Goal: Task Accomplishment & Management: Use online tool/utility

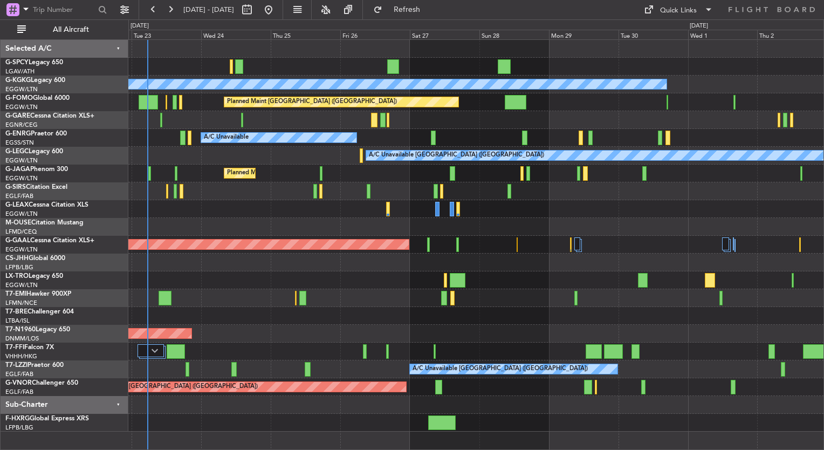
click at [74, 231] on div "A/C Unavailable [GEOGRAPHIC_DATA] (Ataturk) Planned Maint [GEOGRAPHIC_DATA] ([G…" at bounding box center [412, 234] width 824 height 430
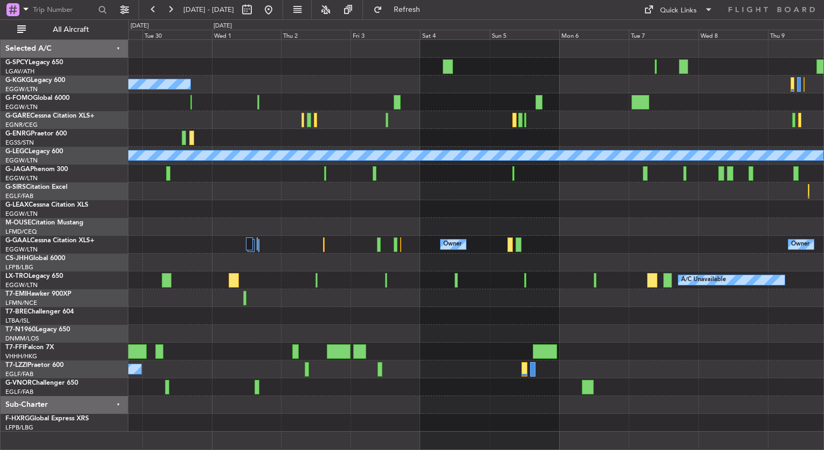
click at [135, 219] on div "A/C Unavailable [GEOGRAPHIC_DATA] (Ataturk) Planned Maint [GEOGRAPHIC_DATA] ([G…" at bounding box center [475, 235] width 695 height 391
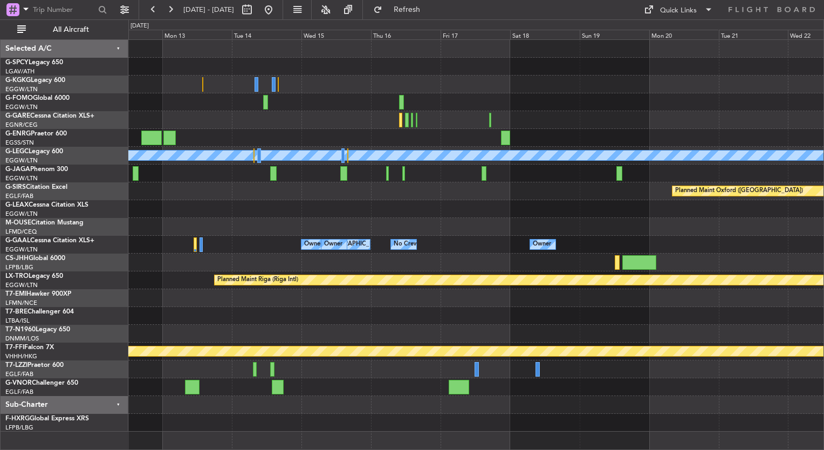
click at [121, 211] on div "A/C Unavailable [GEOGRAPHIC_DATA] ([GEOGRAPHIC_DATA]) Planned Maint [GEOGRAPHIC…" at bounding box center [412, 234] width 824 height 430
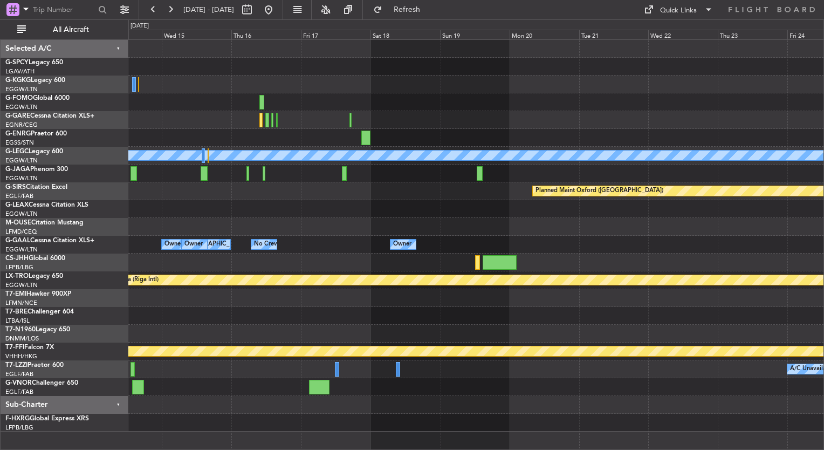
click at [457, 192] on div "A/C Unavailable [GEOGRAPHIC_DATA] ([GEOGRAPHIC_DATA]) Planned Maint [GEOGRAPHIC…" at bounding box center [475, 235] width 695 height 391
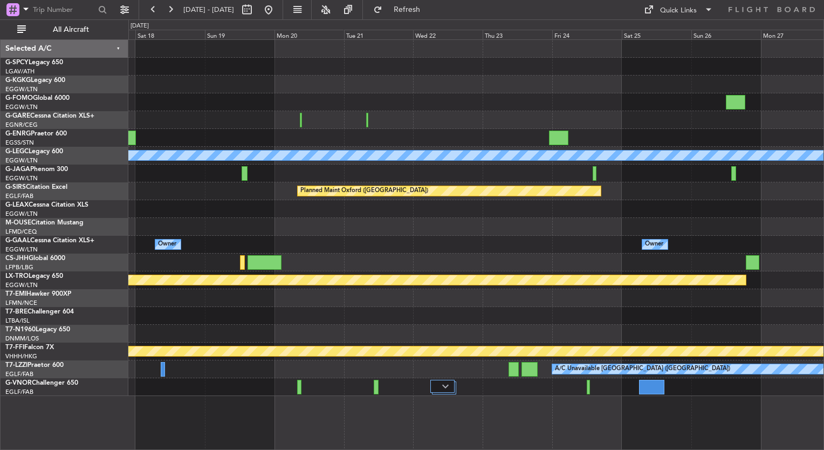
click at [353, 257] on div "A/C Unavailable [GEOGRAPHIC_DATA] ([GEOGRAPHIC_DATA]) Planned Maint [GEOGRAPHIC…" at bounding box center [475, 218] width 695 height 356
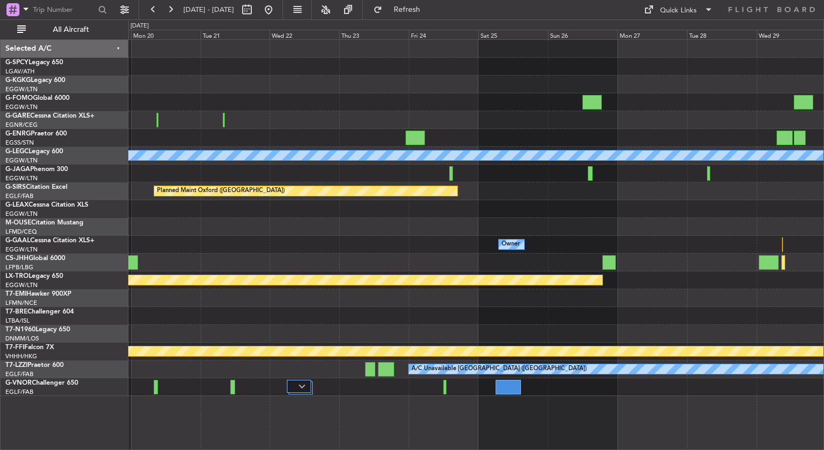
click at [556, 267] on div at bounding box center [475, 262] width 695 height 18
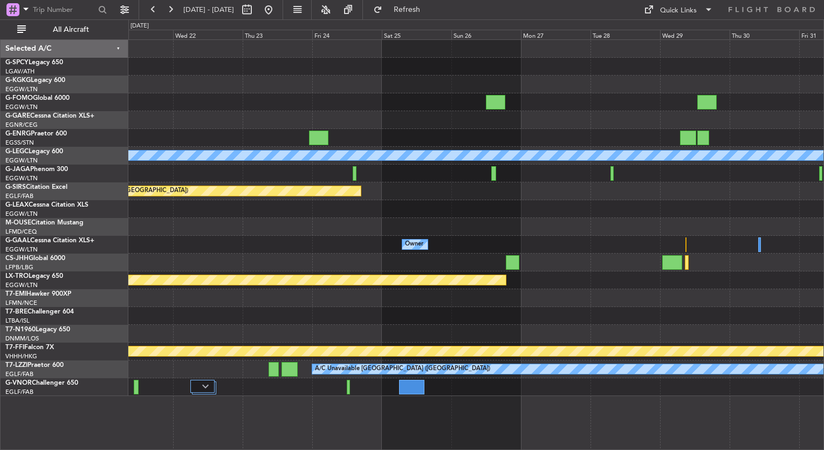
click at [602, 293] on div at bounding box center [475, 298] width 695 height 18
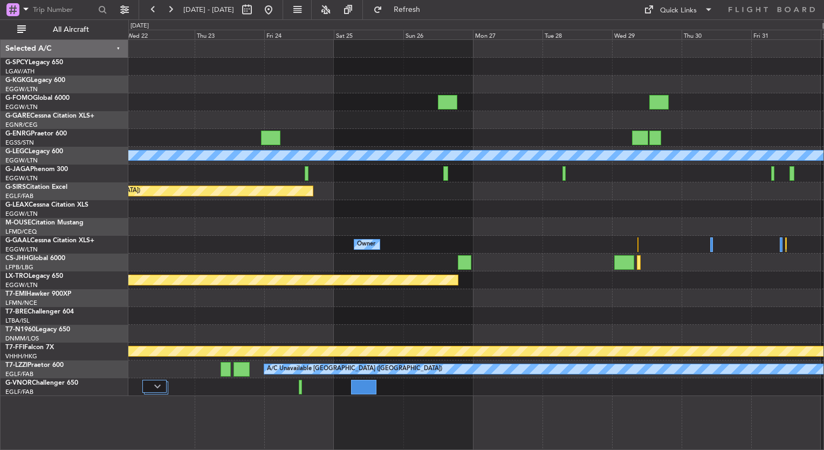
drag, startPoint x: 383, startPoint y: 256, endPoint x: 642, endPoint y: 238, distance: 258.8
click at [242, 247] on div "Owner Owner" at bounding box center [475, 245] width 695 height 18
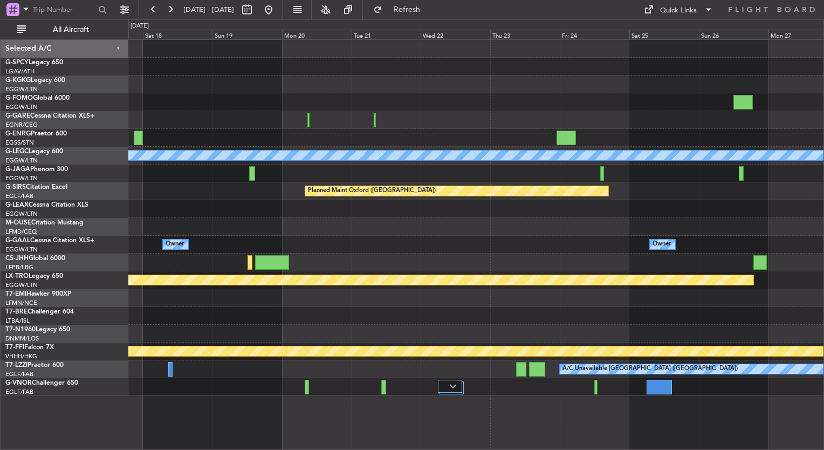
click at [610, 187] on div "A/C Unavailable [GEOGRAPHIC_DATA] ([GEOGRAPHIC_DATA]) Planned Maint [GEOGRAPHIC…" at bounding box center [475, 218] width 695 height 356
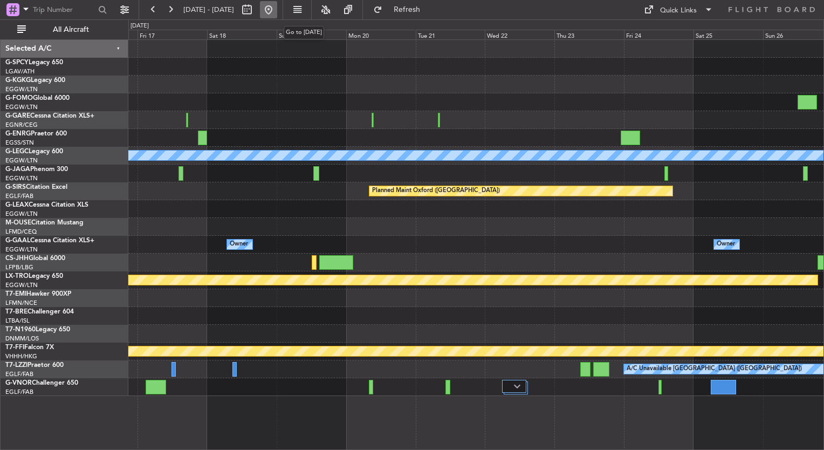
drag, startPoint x: 308, startPoint y: 15, endPoint x: 301, endPoint y: 8, distance: 9.5
click at [277, 8] on button at bounding box center [268, 9] width 17 height 17
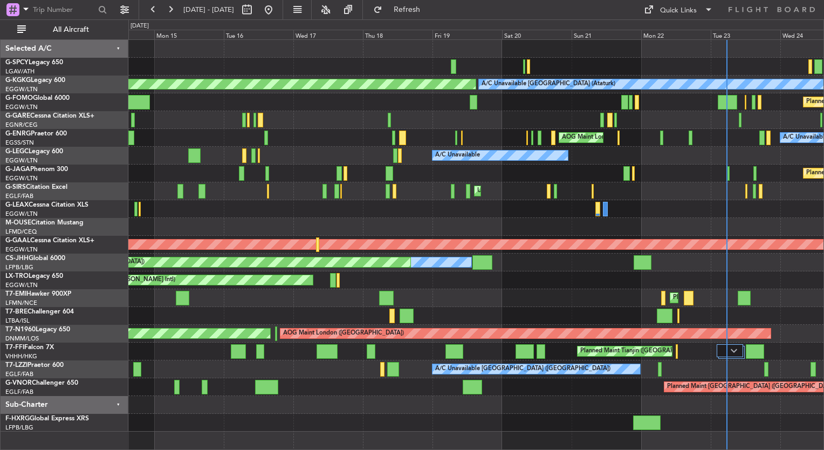
click at [509, 206] on div at bounding box center [475, 209] width 695 height 18
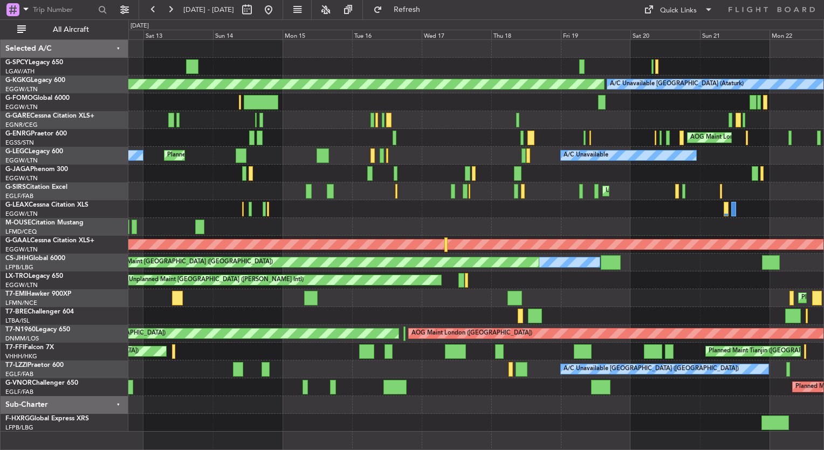
click at [511, 219] on div "Unplanned Maint Athens (Eleftherios Venizelos Intl) AOG Maint Istanbul (Ataturk…" at bounding box center [475, 235] width 695 height 391
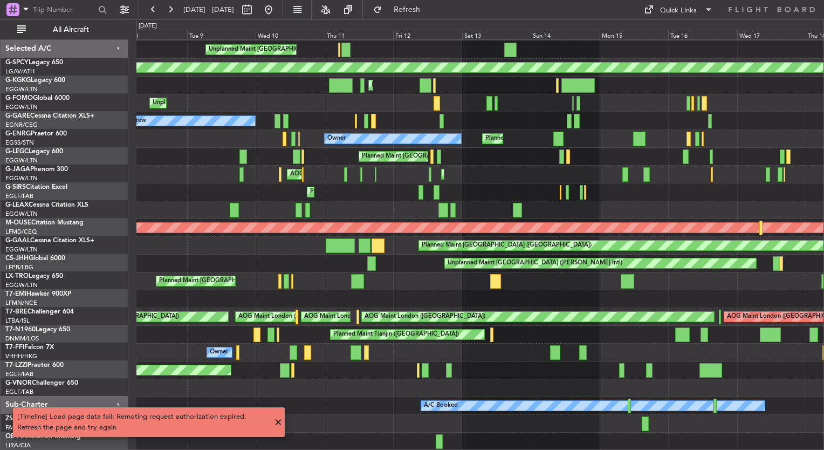
click at [636, 188] on div "Unplanned Maint Athens (Eleftherios Venizelos Intl) AOG Maint Istanbul (Ataturk…" at bounding box center [479, 236] width 687 height 427
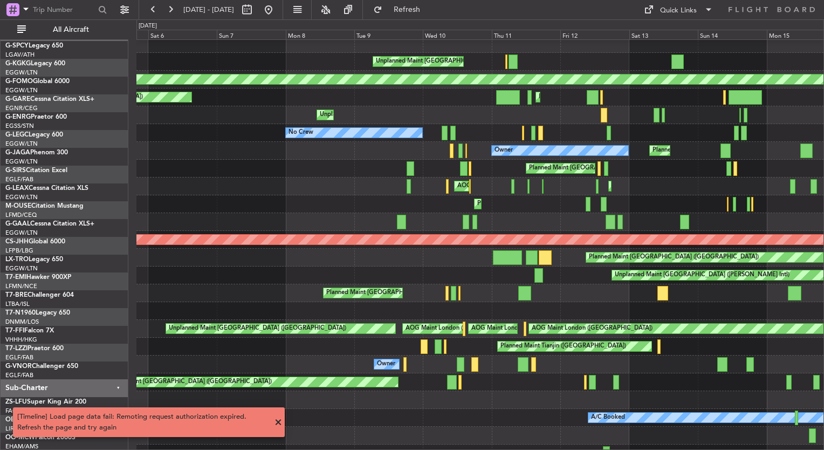
scroll to position [6, 0]
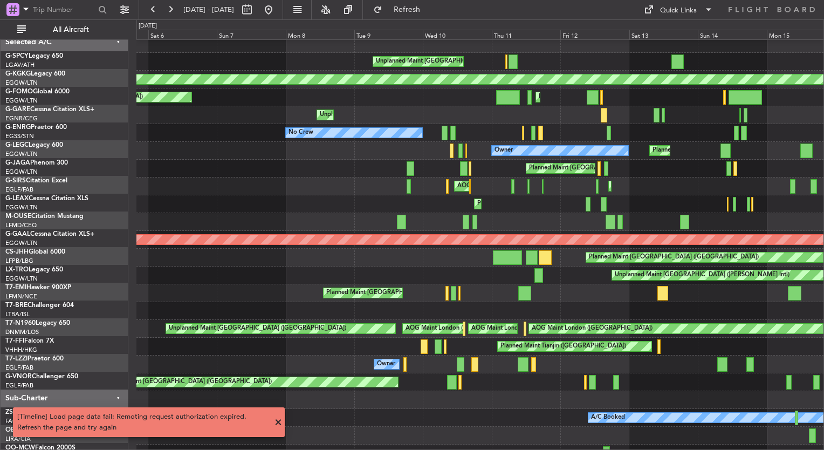
click at [481, 205] on div "Planned Maint London (Luton) Owner" at bounding box center [479, 204] width 687 height 18
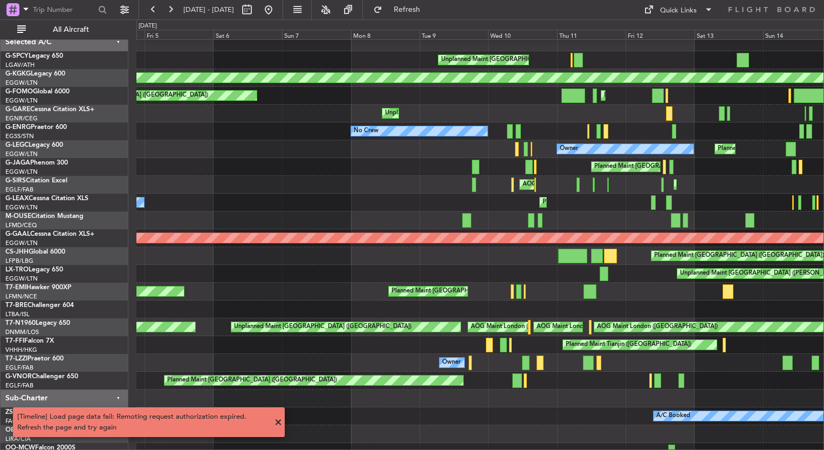
scroll to position [0, 0]
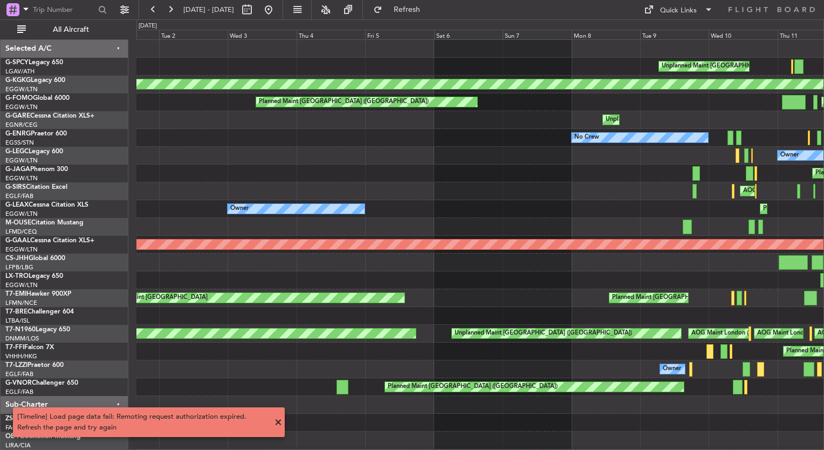
click at [552, 213] on div "Planned Maint London (Luton) Owner Owner" at bounding box center [479, 209] width 687 height 18
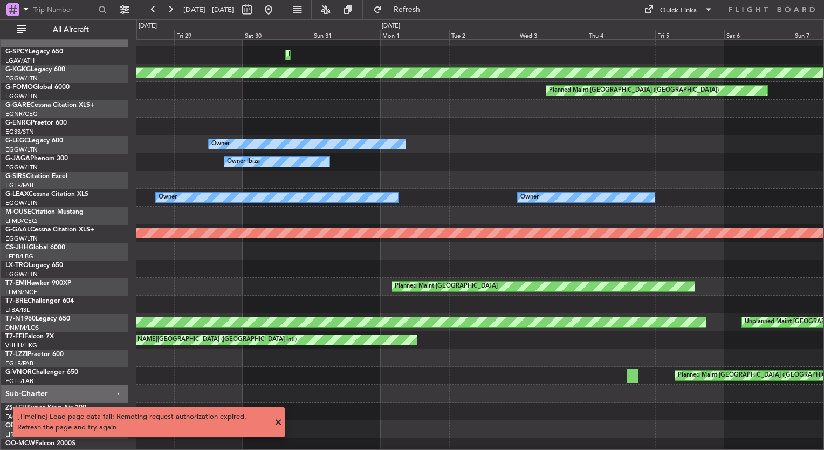
click at [532, 205] on div "Owner Owner Owner" at bounding box center [479, 198] width 687 height 18
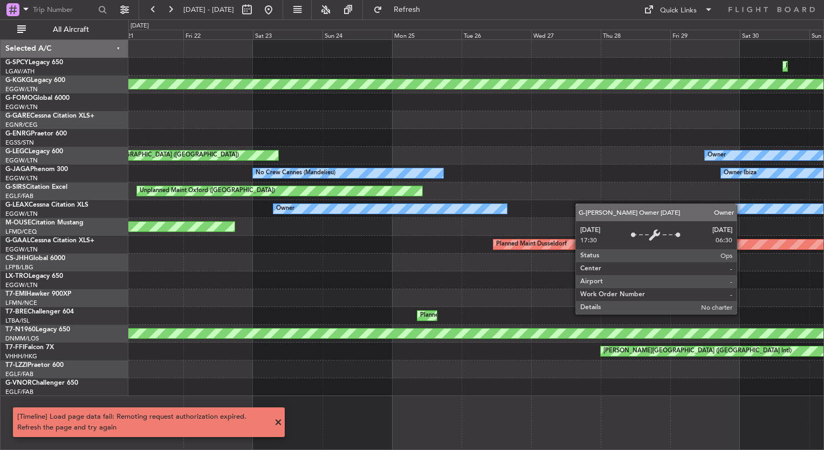
click at [760, 200] on div "Planned Maint Athens (Eleftherios Venizelos Intl) AOG Maint Istanbul (Ataturk) …" at bounding box center [475, 218] width 695 height 356
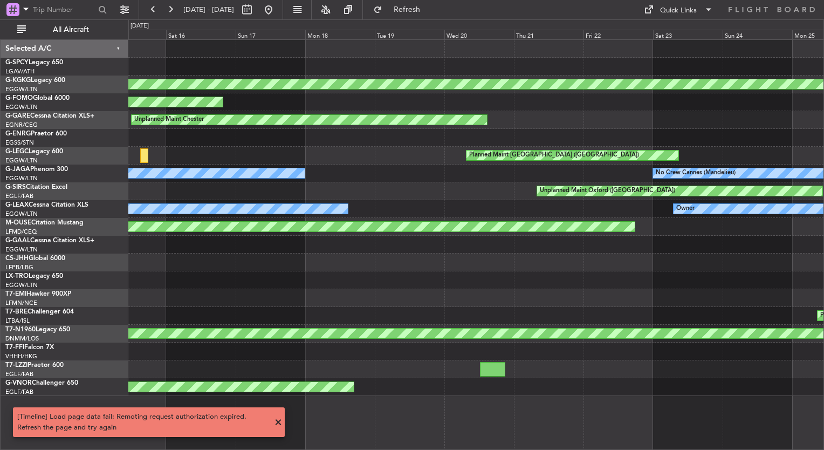
click at [704, 210] on div "AOG Maint Istanbul (Ataturk) Planned Maint Windsor Locks (Bradley Intl) Unplann…" at bounding box center [475, 218] width 695 height 356
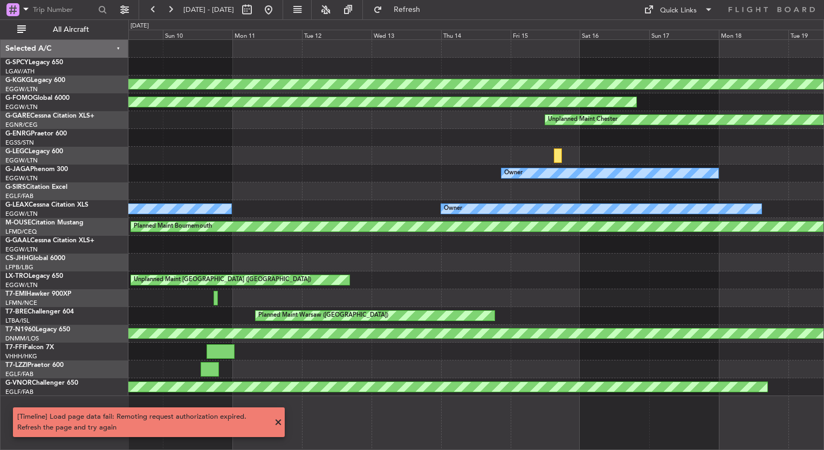
click at [772, 194] on div "AOG Maint Istanbul (Ataturk) Planned Maint Windsor Locks (Bradley Intl) Unplann…" at bounding box center [475, 218] width 695 height 356
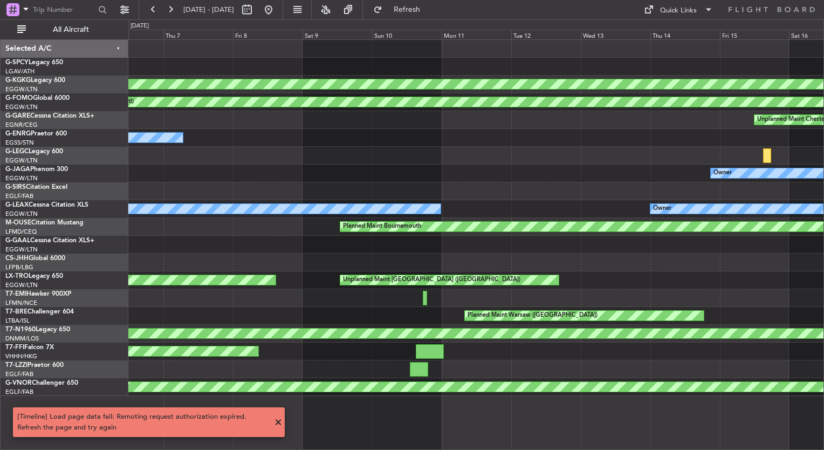
click at [674, 250] on div at bounding box center [475, 245] width 695 height 18
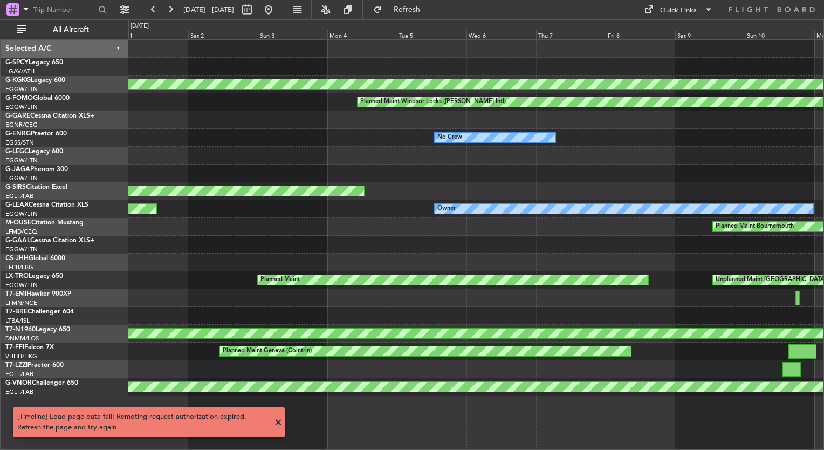
click at [598, 243] on div at bounding box center [475, 245] width 695 height 18
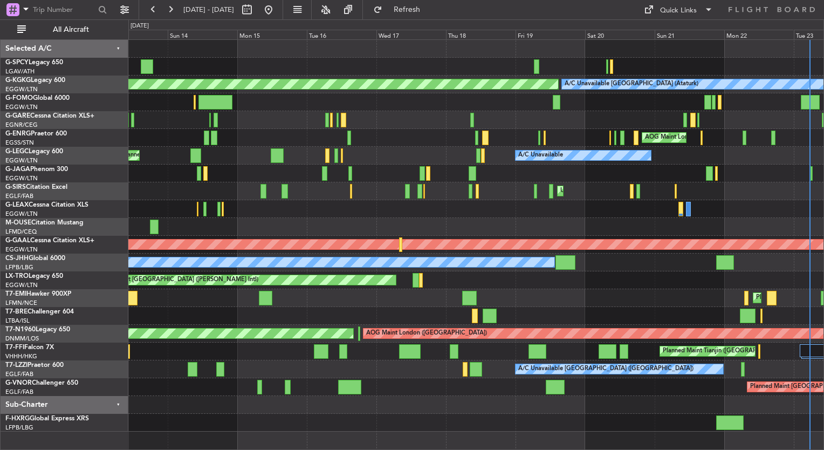
click at [587, 202] on div at bounding box center [475, 209] width 695 height 18
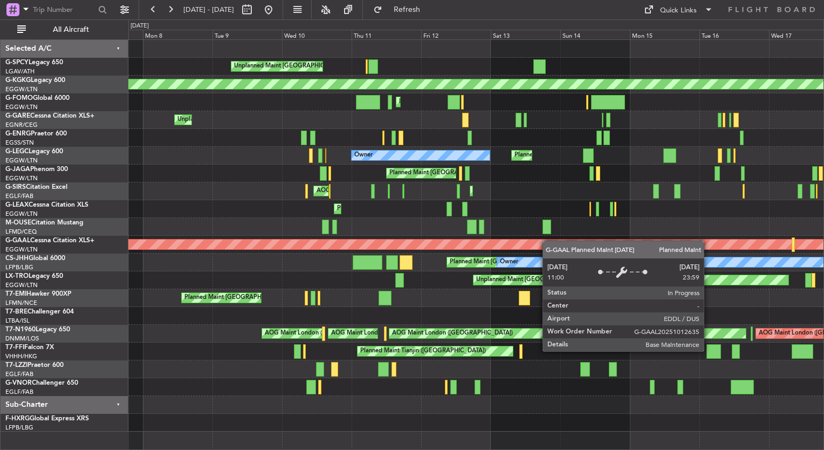
click at [631, 236] on div "Unplanned Maint [GEOGRAPHIC_DATA] ([PERSON_NAME] Intl) AOG Maint [GEOGRAPHIC_DA…" at bounding box center [475, 235] width 695 height 391
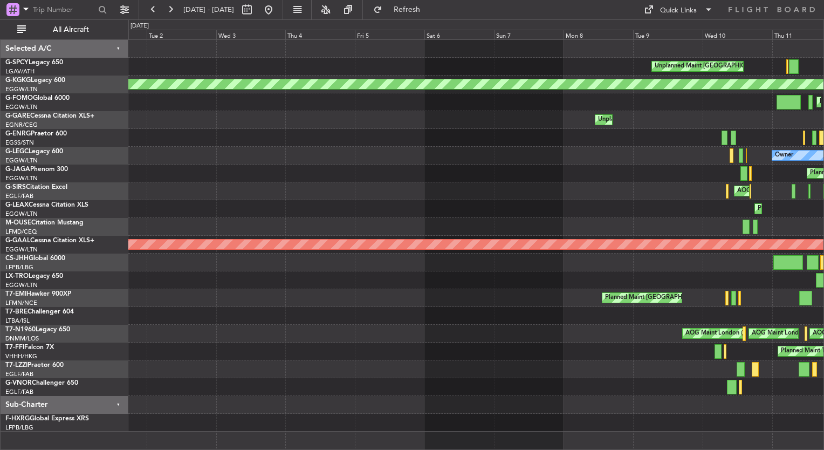
click at [823, 213] on html "[DATE] - [DATE] Refresh Quick Links All Aircraft Unplanned Maint [GEOGRAPHIC_DA…" at bounding box center [412, 225] width 824 height 450
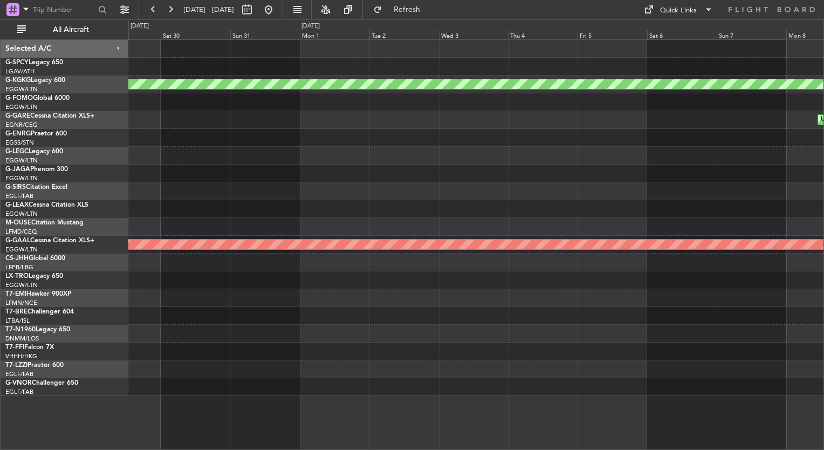
click at [572, 232] on div "Unplanned Maint [GEOGRAPHIC_DATA] ([PERSON_NAME] Intl) AOG Maint [GEOGRAPHIC_DA…" at bounding box center [475, 218] width 695 height 356
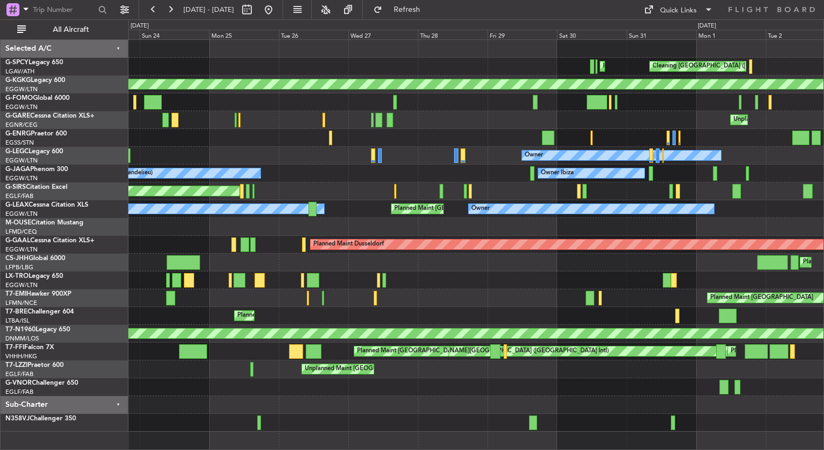
click at [406, 306] on div "Planned Maint Athens ([PERSON_NAME] Intl) Cleaning [GEOGRAPHIC_DATA] ([PERSON_N…" at bounding box center [475, 235] width 695 height 391
click at [277, 14] on button at bounding box center [268, 9] width 17 height 17
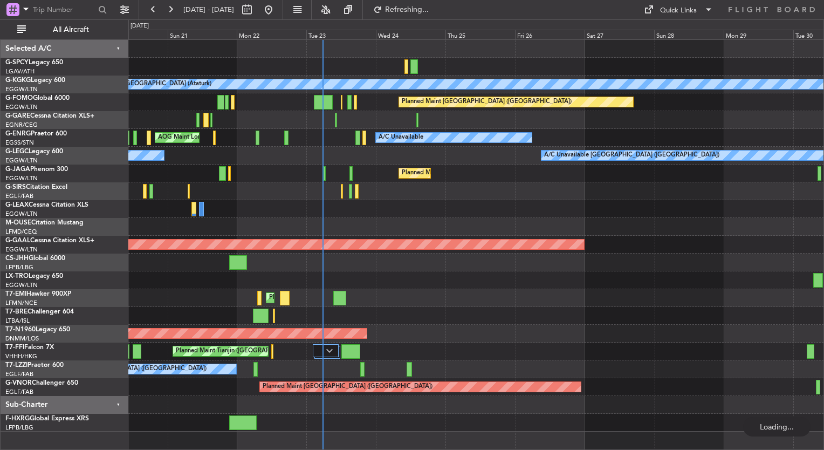
click at [429, 294] on div "A/C Unavailable [GEOGRAPHIC_DATA] (Ataturk) AOG Maint [GEOGRAPHIC_DATA] ([GEOGR…" at bounding box center [475, 235] width 695 height 391
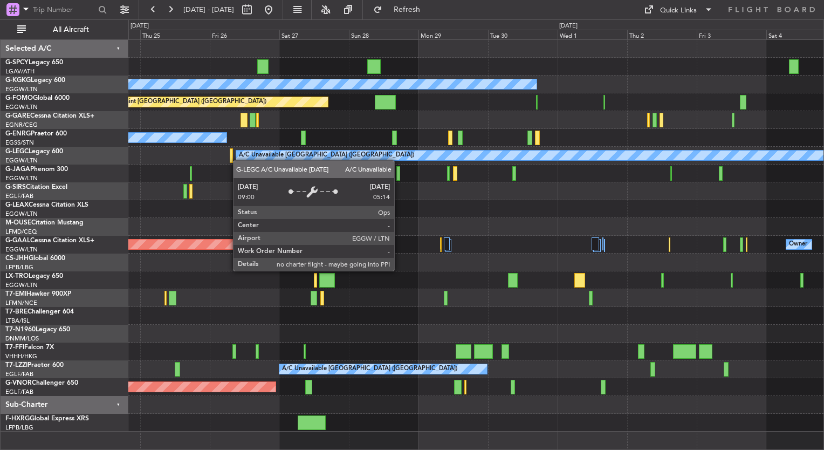
click at [239, 159] on div "A/C Unavailable [GEOGRAPHIC_DATA] (Ataturk) Planned Maint [GEOGRAPHIC_DATA] ([G…" at bounding box center [475, 235] width 695 height 391
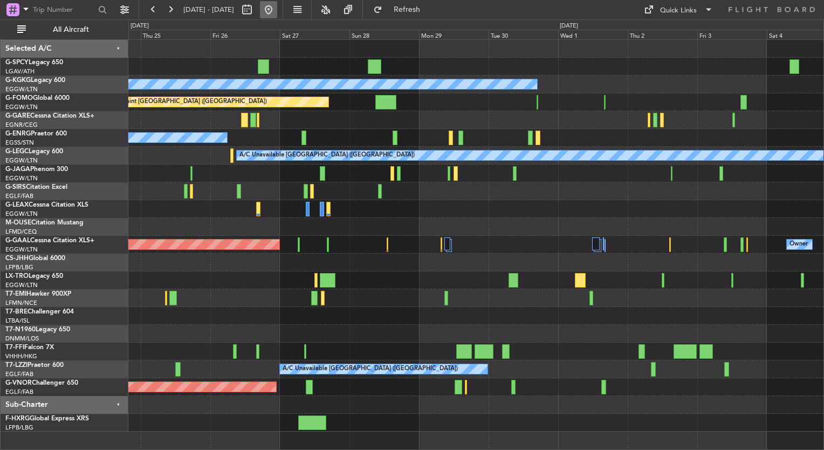
click at [277, 15] on button at bounding box center [268, 9] width 17 height 17
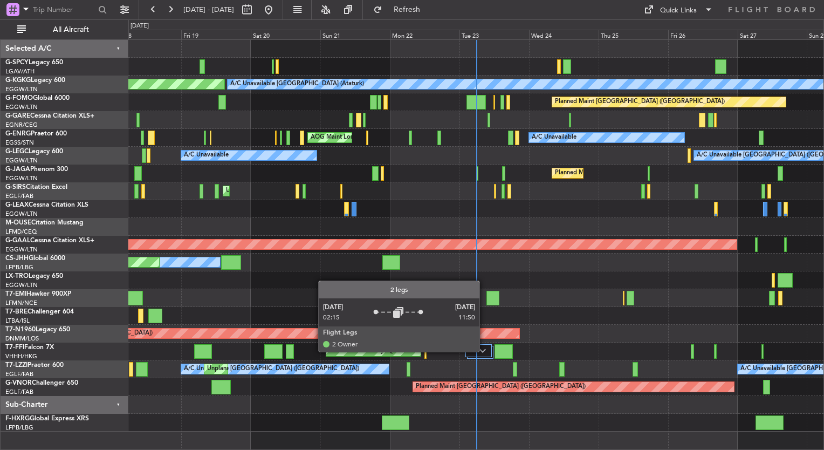
click at [484, 351] on img at bounding box center [482, 350] width 6 height 4
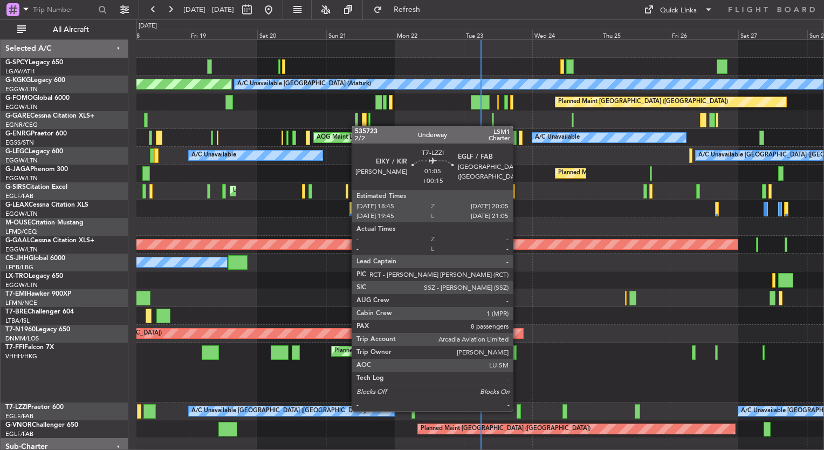
click at [518, 410] on div at bounding box center [519, 411] width 4 height 15
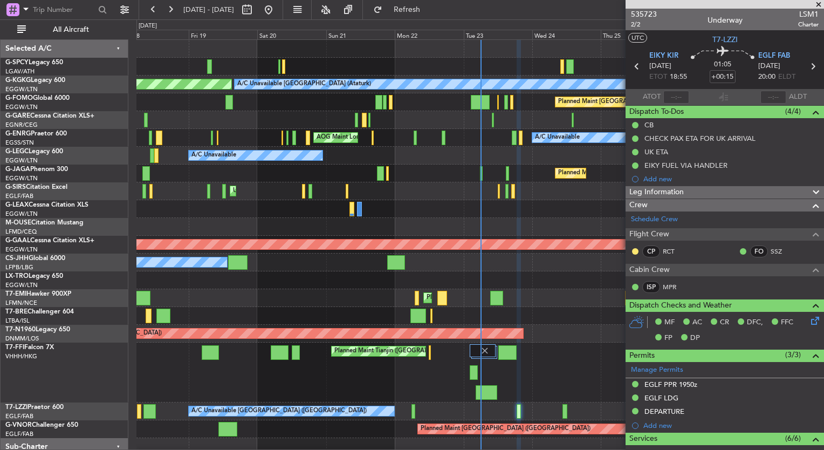
click at [817, 1] on span at bounding box center [818, 5] width 11 height 10
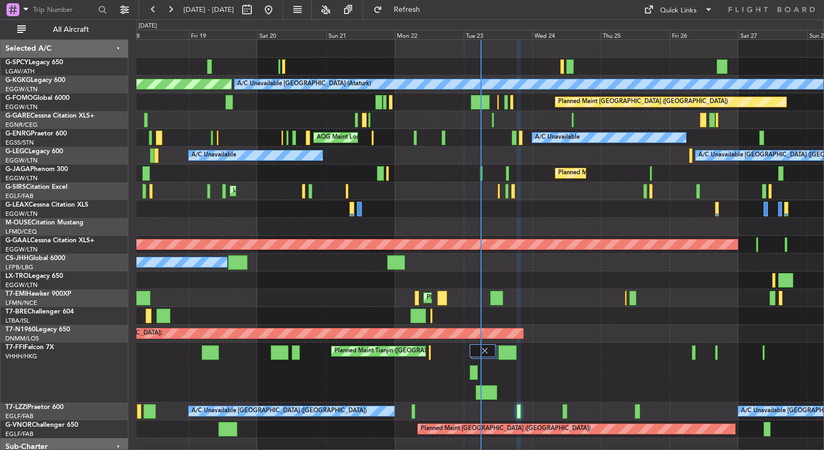
type input "0"
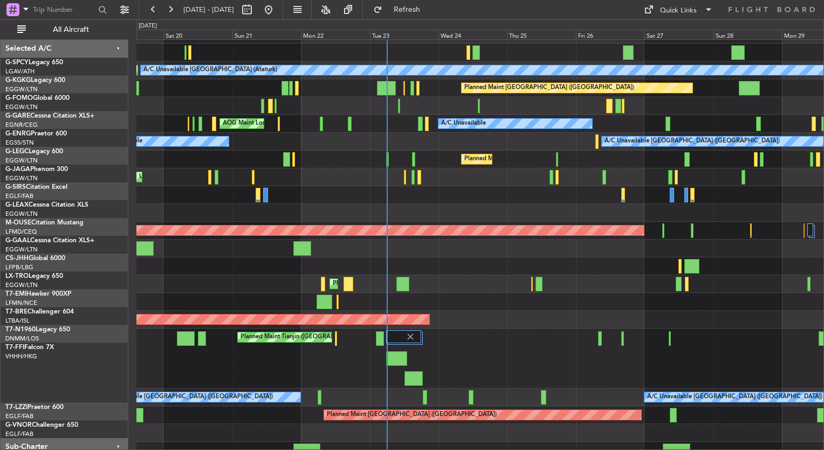
click at [371, 150] on div "AOG Maint [GEOGRAPHIC_DATA] (Ataturk) A/C Unavailable [GEOGRAPHIC_DATA] (Atatur…" at bounding box center [479, 242] width 687 height 433
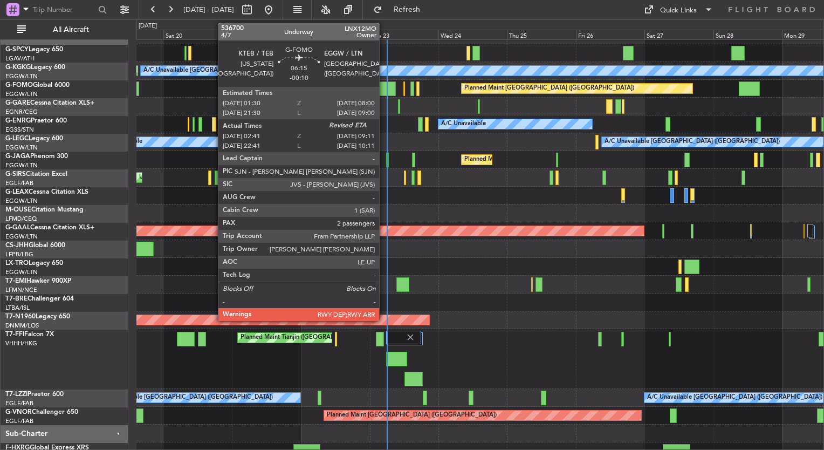
click at [384, 87] on div at bounding box center [386, 88] width 19 height 15
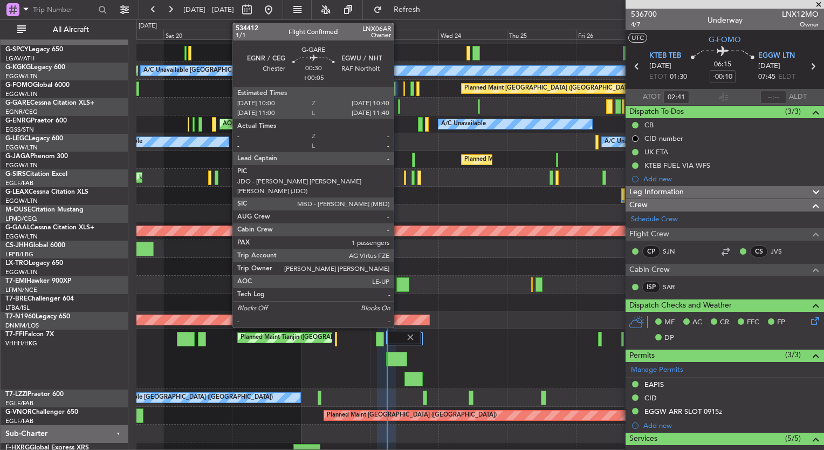
click at [398, 111] on div at bounding box center [399, 106] width 2 height 15
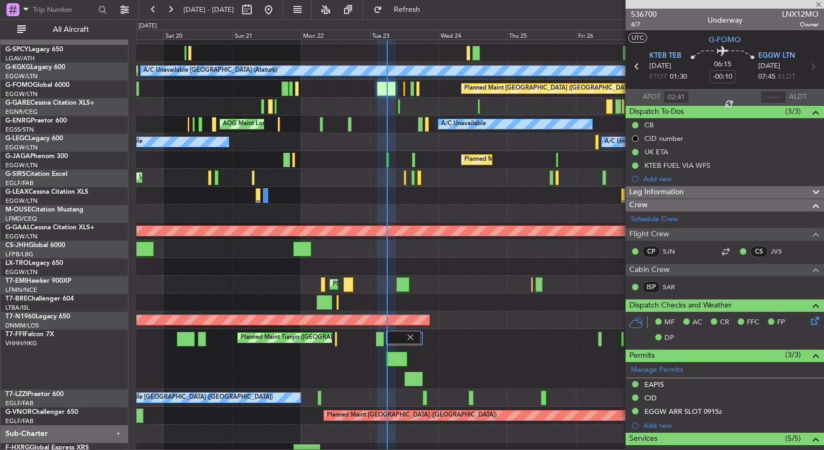
type input "+00:05"
type input "1"
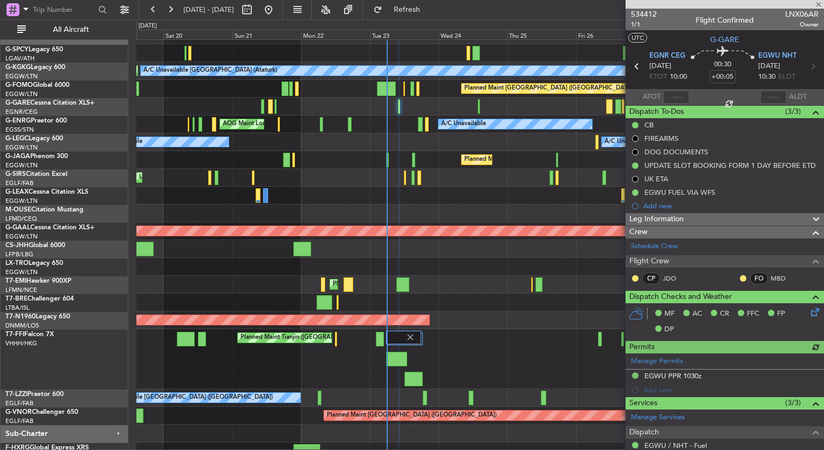
scroll to position [188, 0]
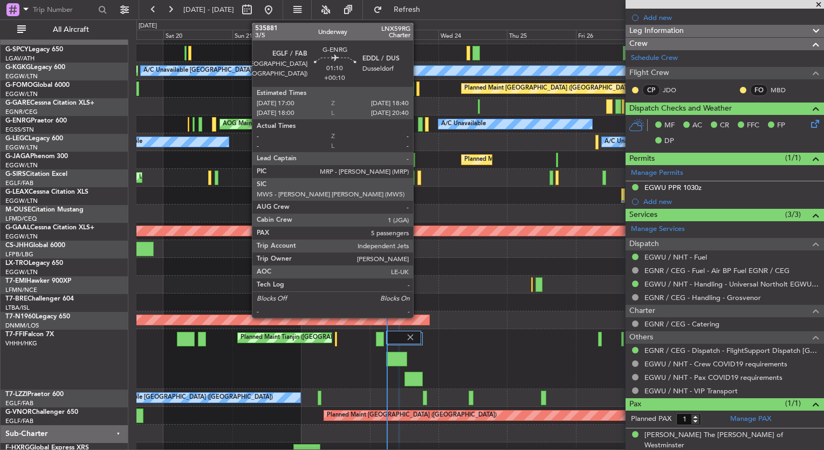
click at [418, 126] on div at bounding box center [420, 124] width 5 height 15
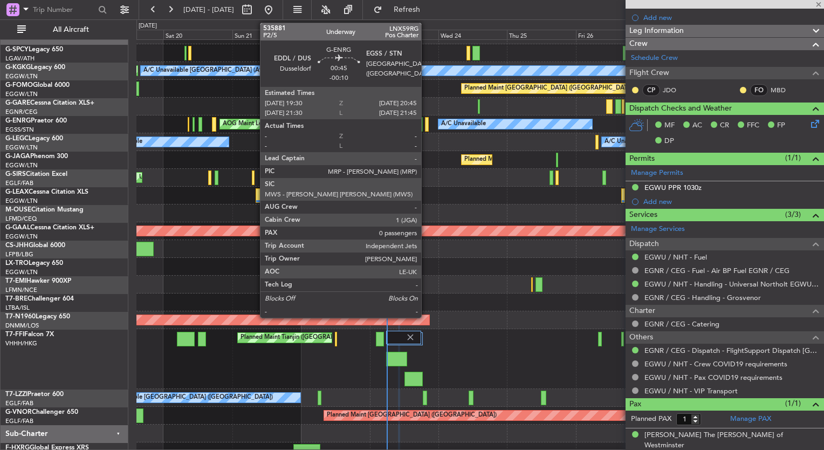
type input "+00:10"
type input "5"
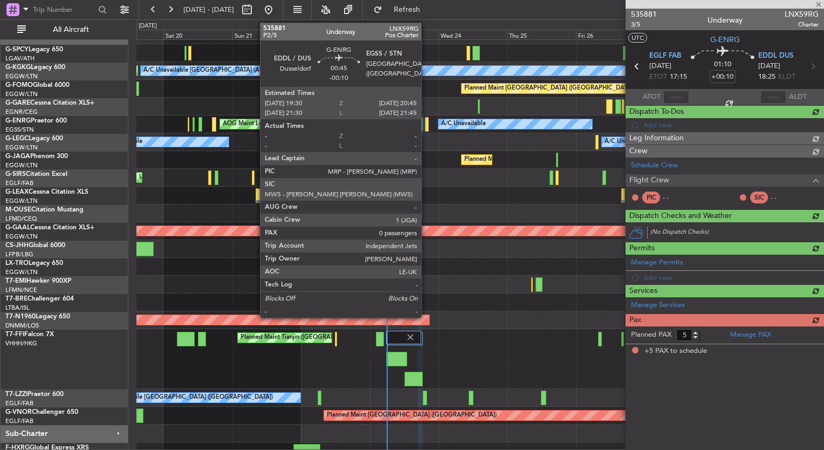
scroll to position [0, 0]
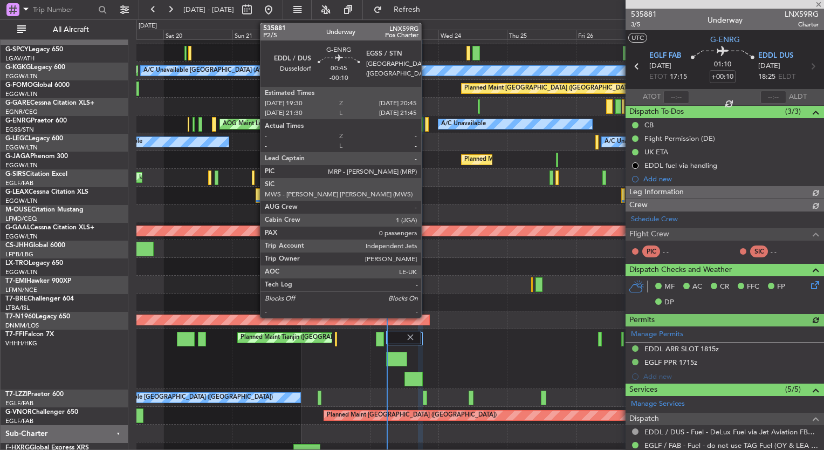
click at [426, 125] on div at bounding box center [427, 124] width 4 height 15
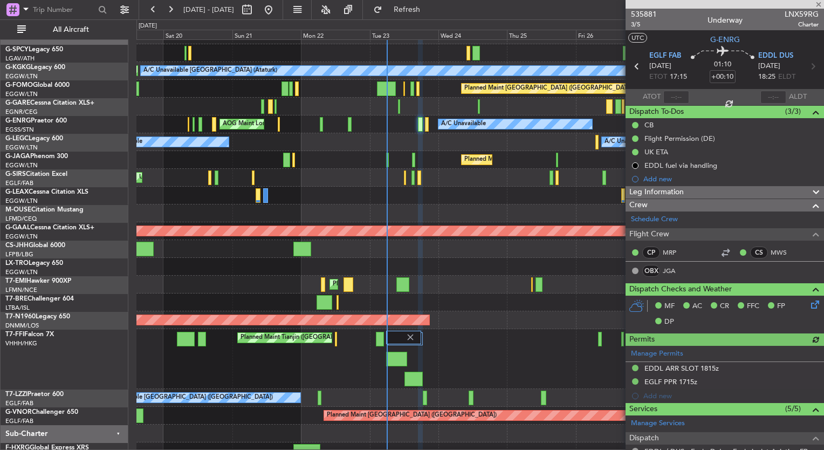
type input "-00:10"
type input "0"
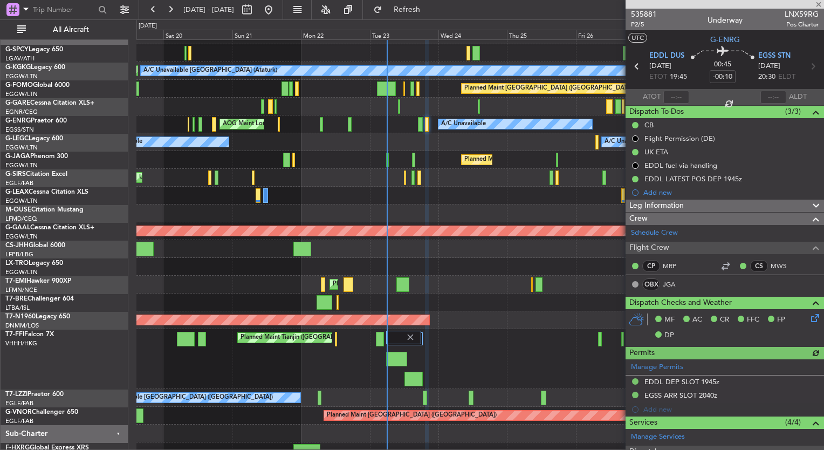
scroll to position [170, 0]
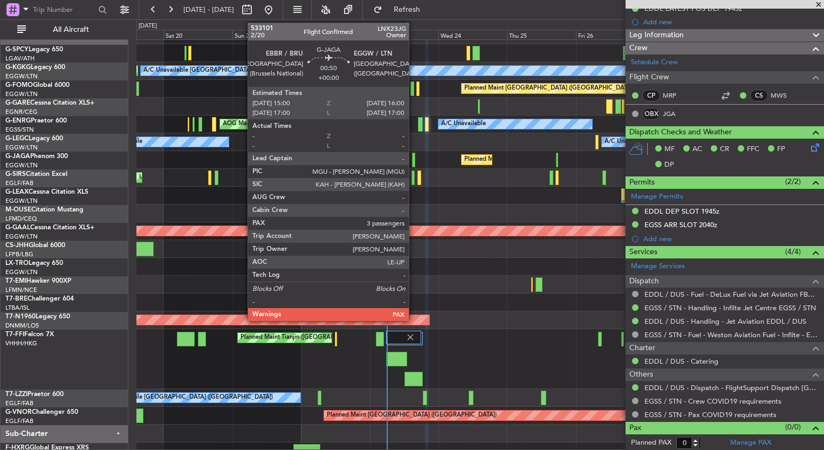
click at [414, 163] on div at bounding box center [413, 160] width 3 height 15
type input "3"
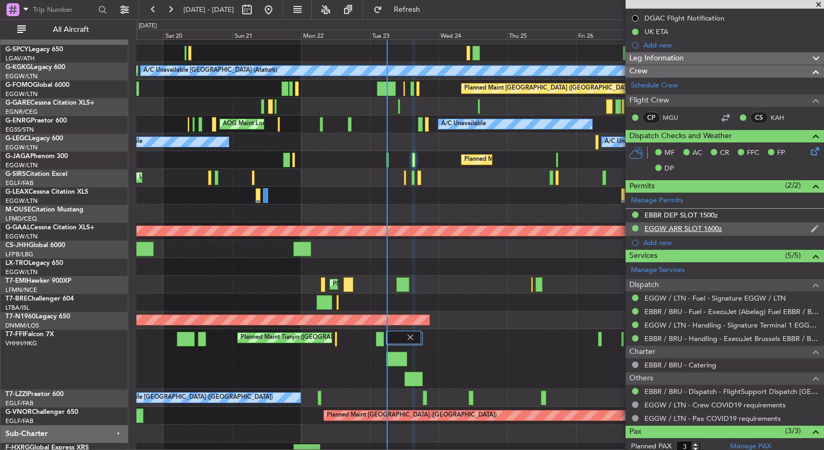
scroll to position [0, 0]
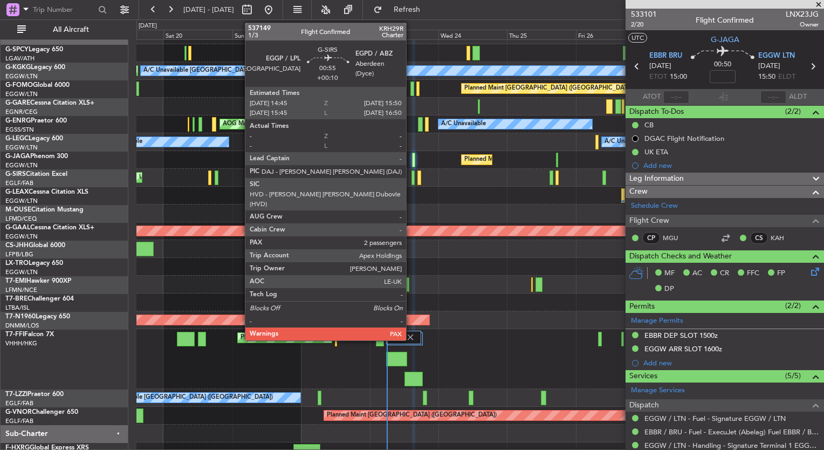
click at [411, 181] on div at bounding box center [412, 177] width 3 height 15
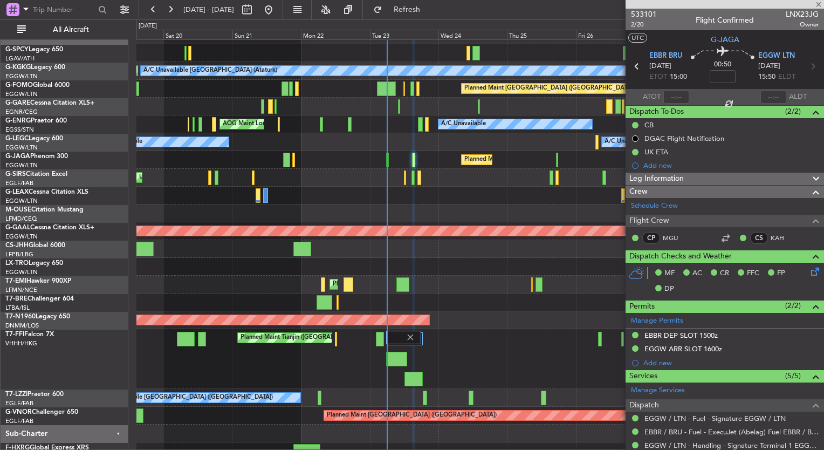
type input "+00:10"
type input "2"
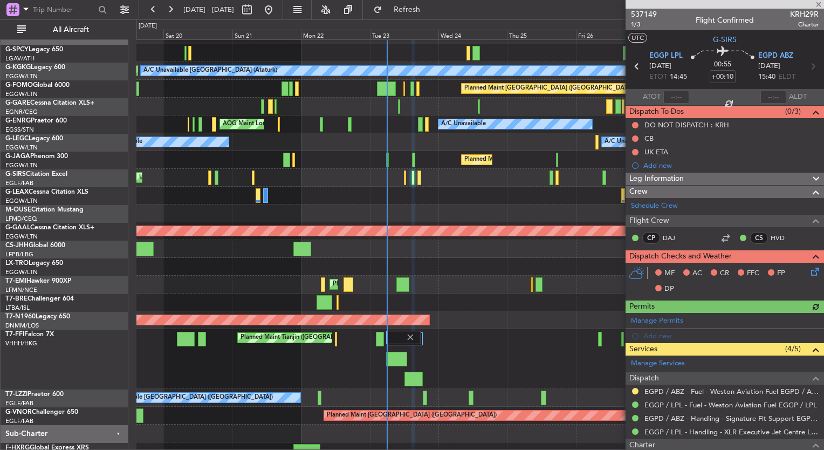
scroll to position [169, 0]
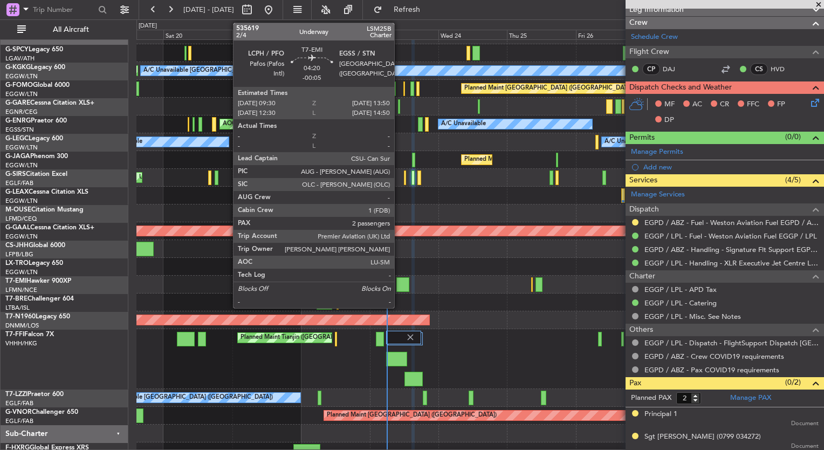
click at [399, 286] on div at bounding box center [402, 284] width 13 height 15
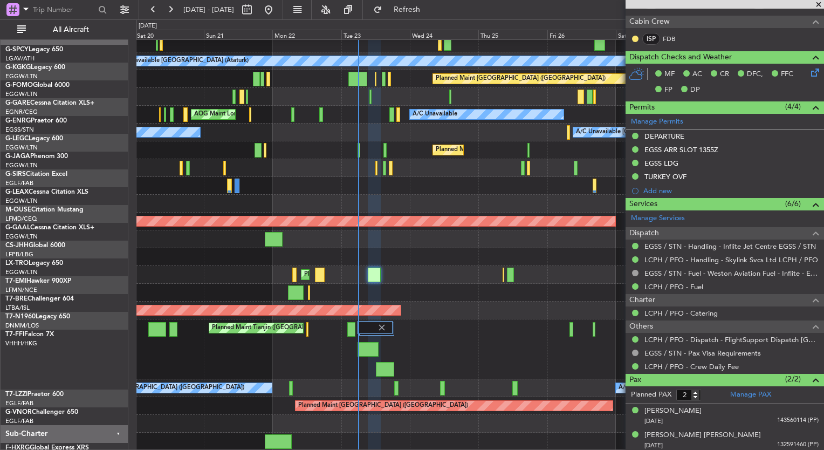
scroll to position [23, 0]
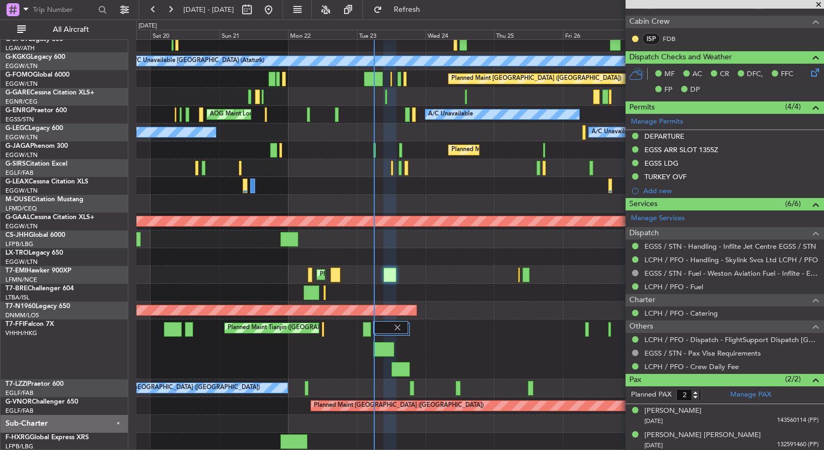
click at [517, 311] on div "AOG Maint London ([GEOGRAPHIC_DATA])" at bounding box center [479, 310] width 687 height 18
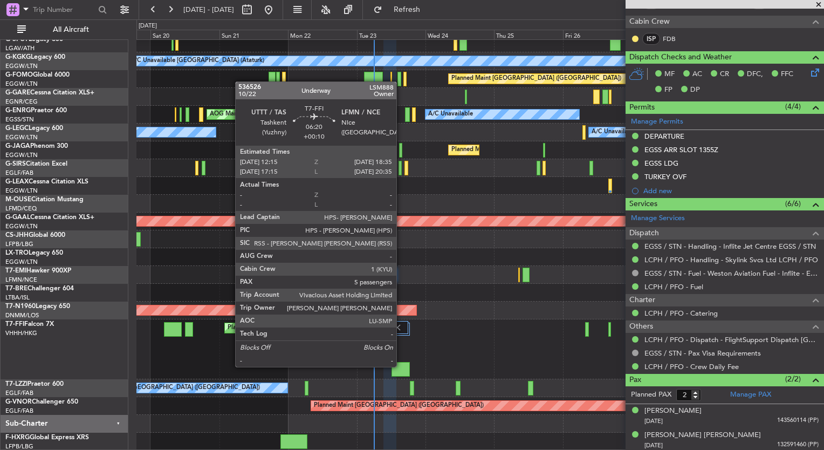
click at [401, 366] on div at bounding box center [400, 369] width 18 height 15
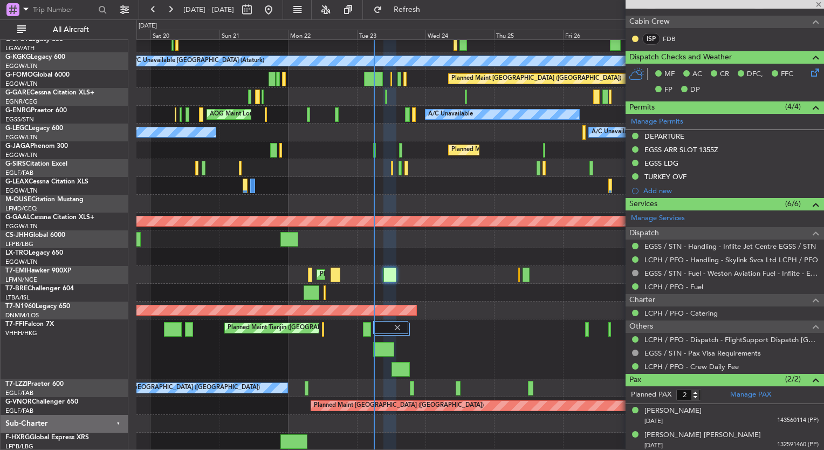
type input "+00:10"
type input "5"
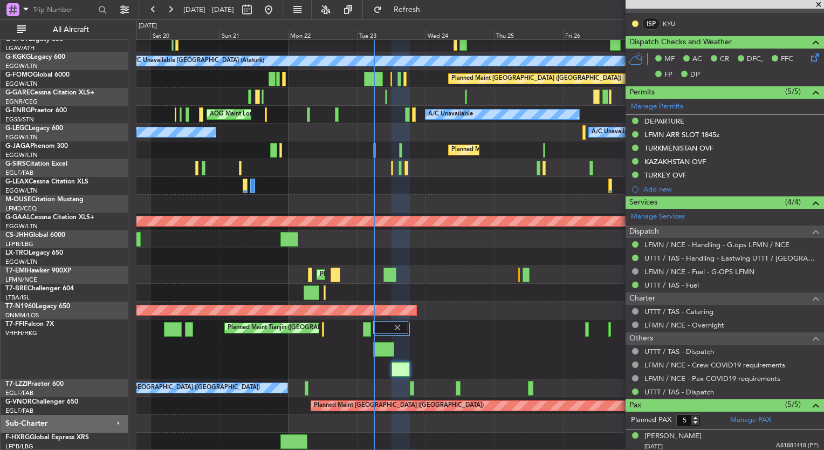
scroll to position [237, 0]
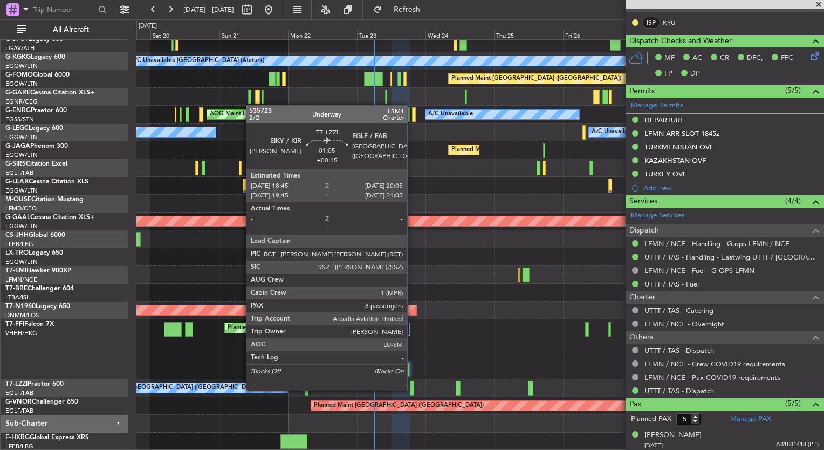
click at [412, 389] on div at bounding box center [412, 388] width 4 height 15
type input "+00:15"
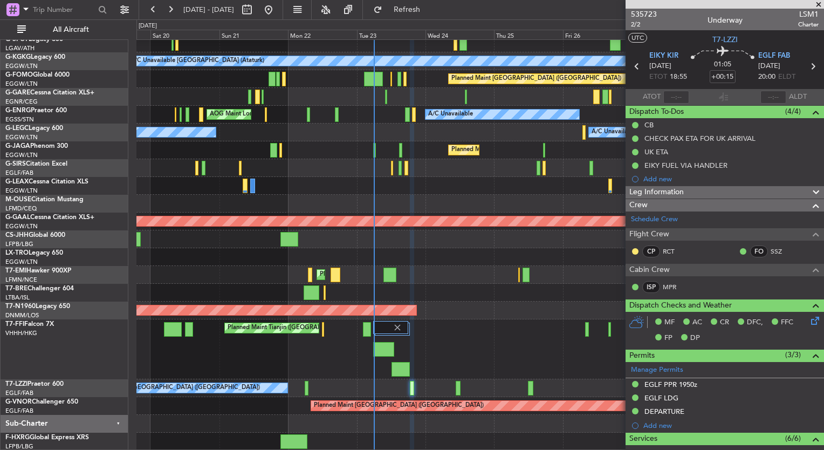
click at [820, 3] on span at bounding box center [818, 5] width 11 height 10
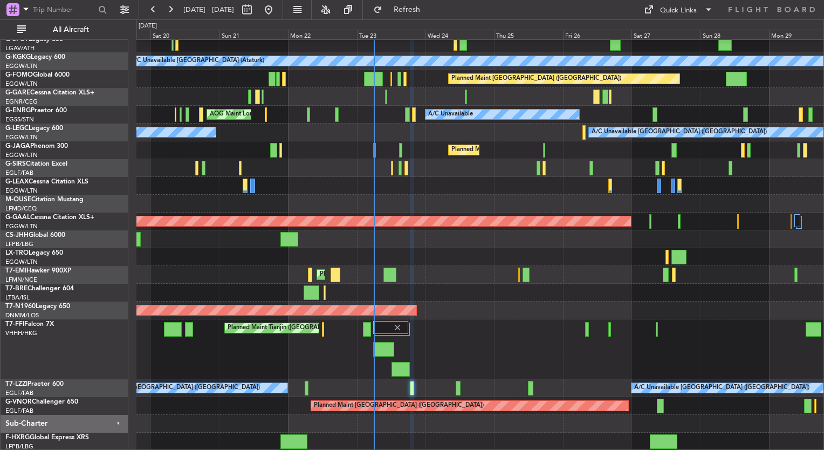
type input "0"
click at [277, 12] on button at bounding box center [268, 9] width 17 height 17
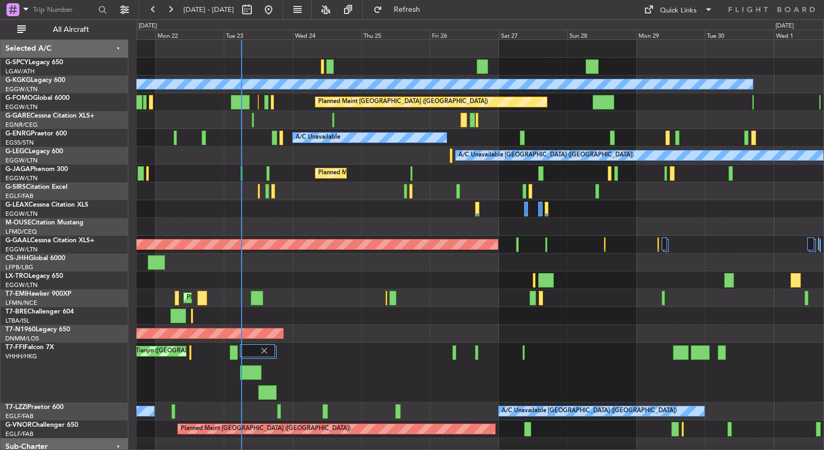
click at [373, 209] on div at bounding box center [479, 209] width 687 height 18
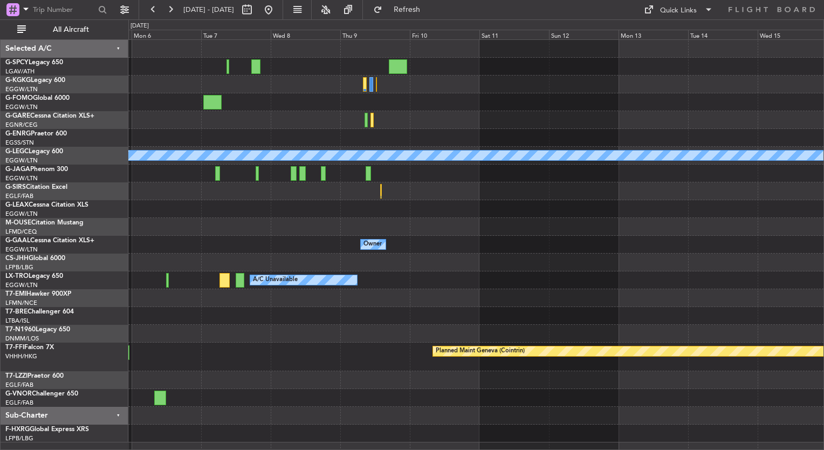
click at [222, 263] on div at bounding box center [475, 262] width 695 height 18
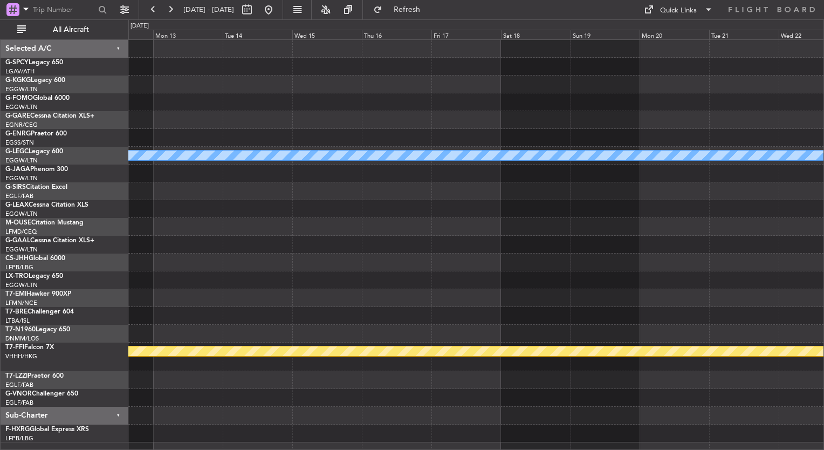
click at [84, 281] on div "A/C Unavailable [GEOGRAPHIC_DATA] ([GEOGRAPHIC_DATA]) Planned Maint Geneva ([GE…" at bounding box center [412, 234] width 824 height 430
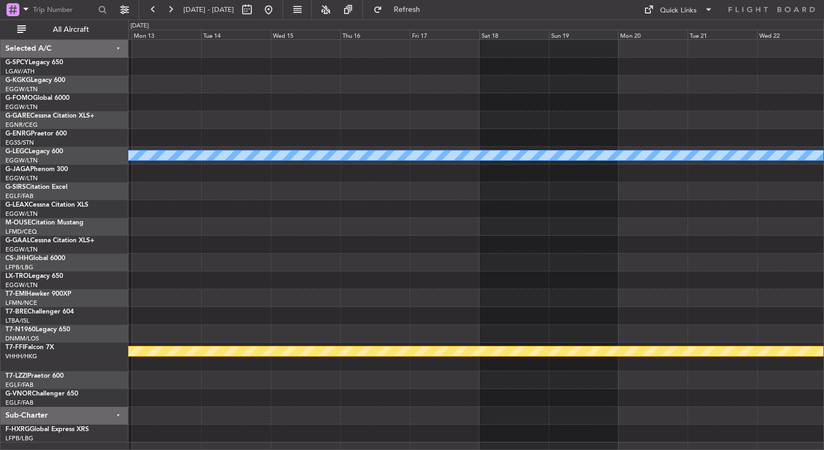
click at [354, 216] on div "A/C Unavailable [GEOGRAPHIC_DATA] ([GEOGRAPHIC_DATA]) Planned Maint Geneva ([GE…" at bounding box center [475, 241] width 695 height 402
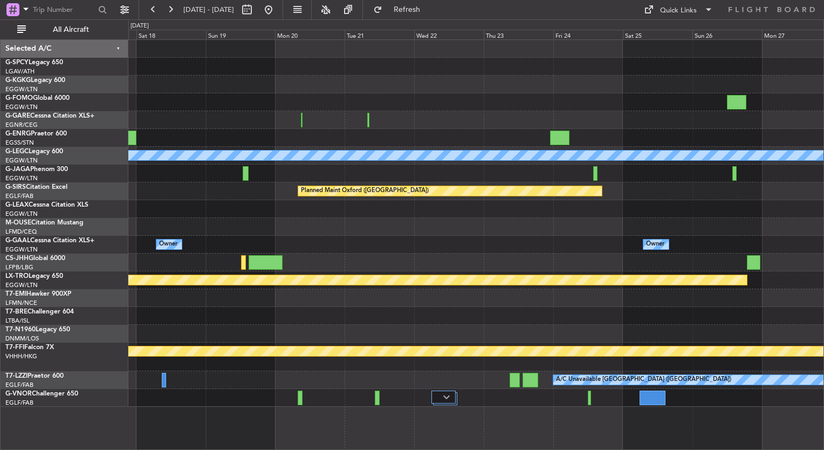
click at [288, 250] on div "Owner Owner No Crew Owner Owner [GEOGRAPHIC_DATA] ([GEOGRAPHIC_DATA]) Owner" at bounding box center [475, 245] width 695 height 18
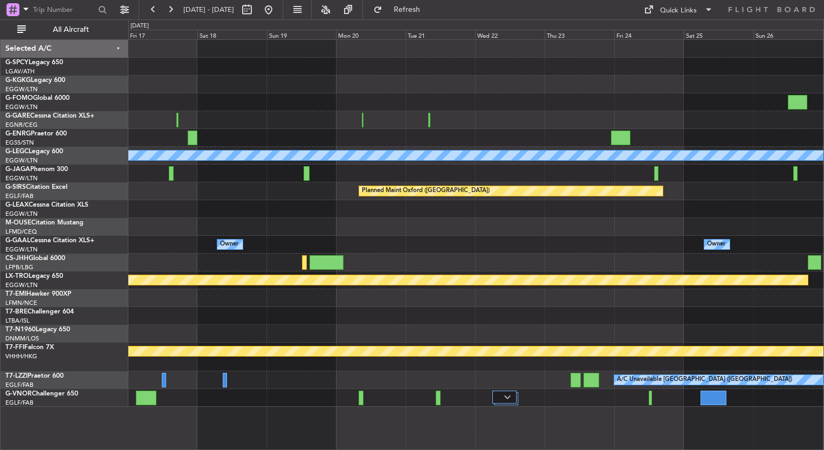
click at [469, 256] on div at bounding box center [475, 262] width 695 height 18
